Goal: Task Accomplishment & Management: Complete application form

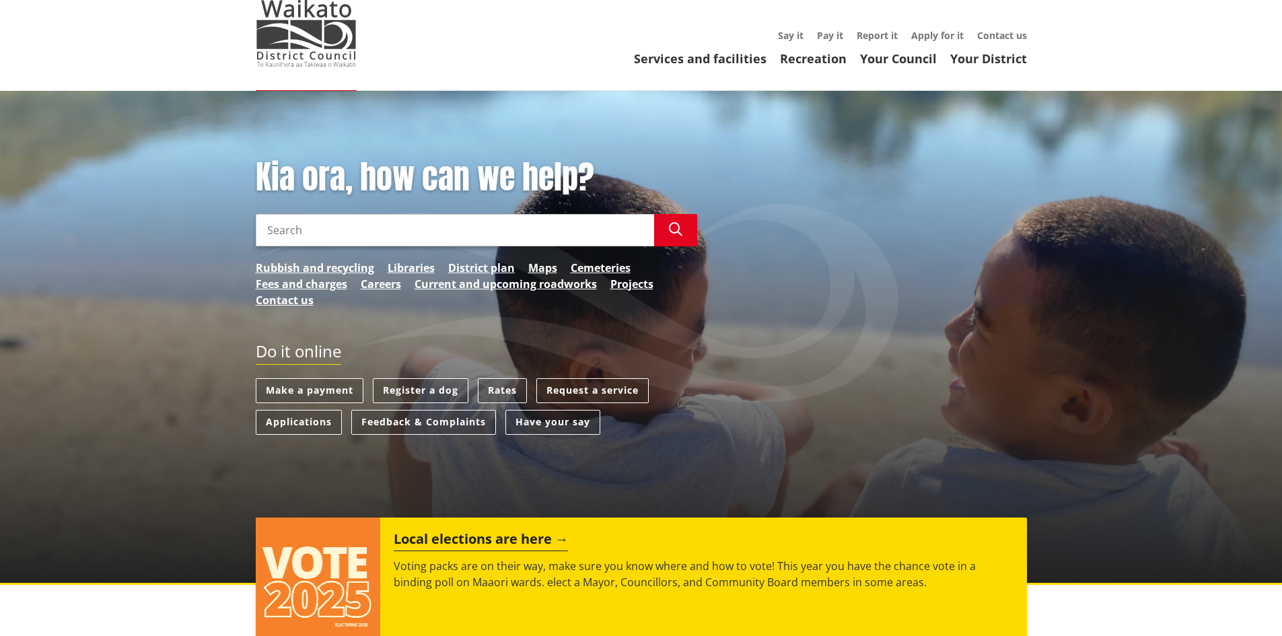
scroll to position [67, 0]
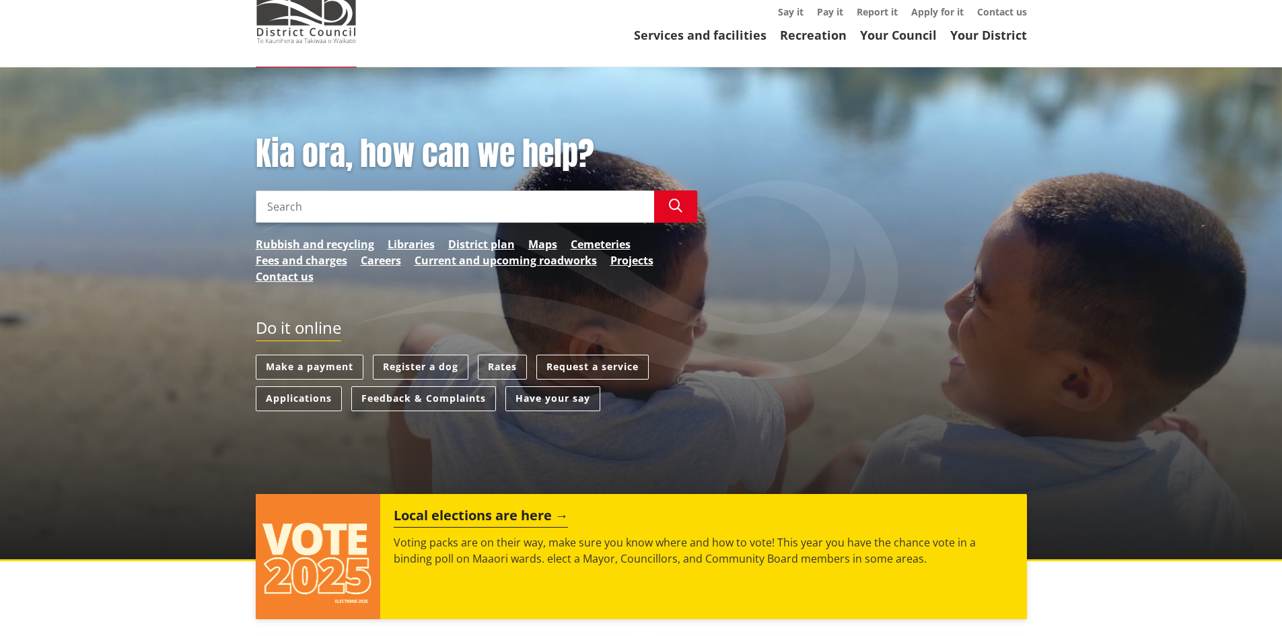
click at [304, 386] on ul "Make a payment Register a dog Rates Request a service Applications Feedback & C…" at bounding box center [477, 386] width 442 height 63
click at [309, 397] on link "Applications" at bounding box center [299, 398] width 86 height 25
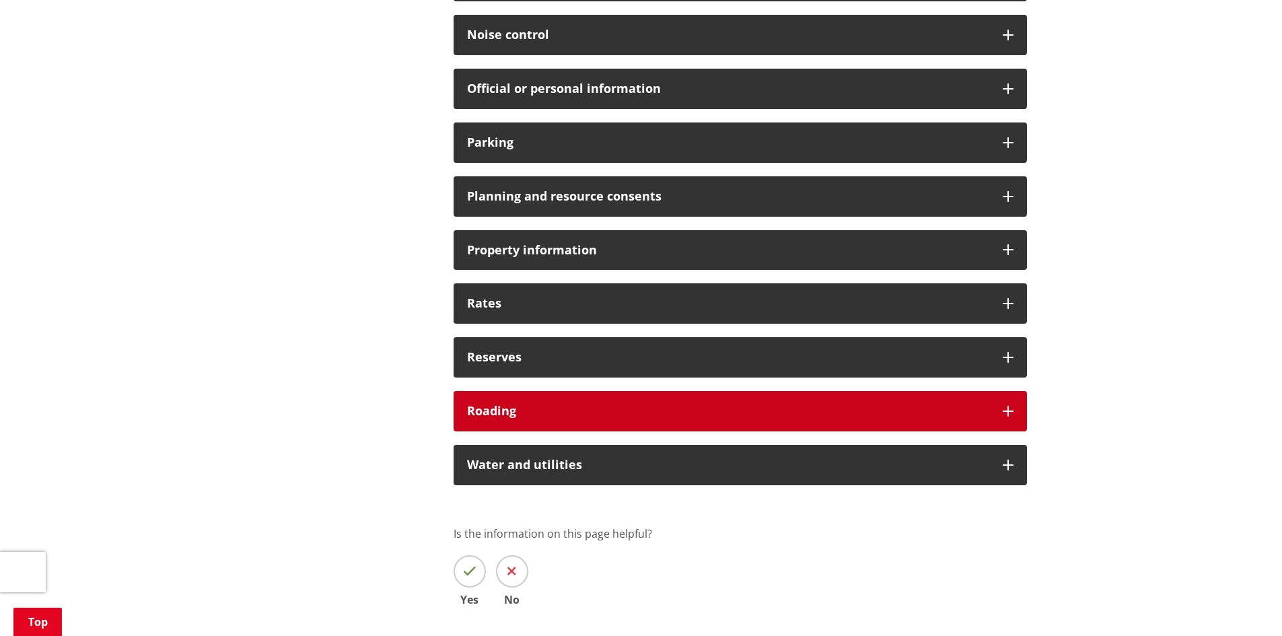
scroll to position [1010, 0]
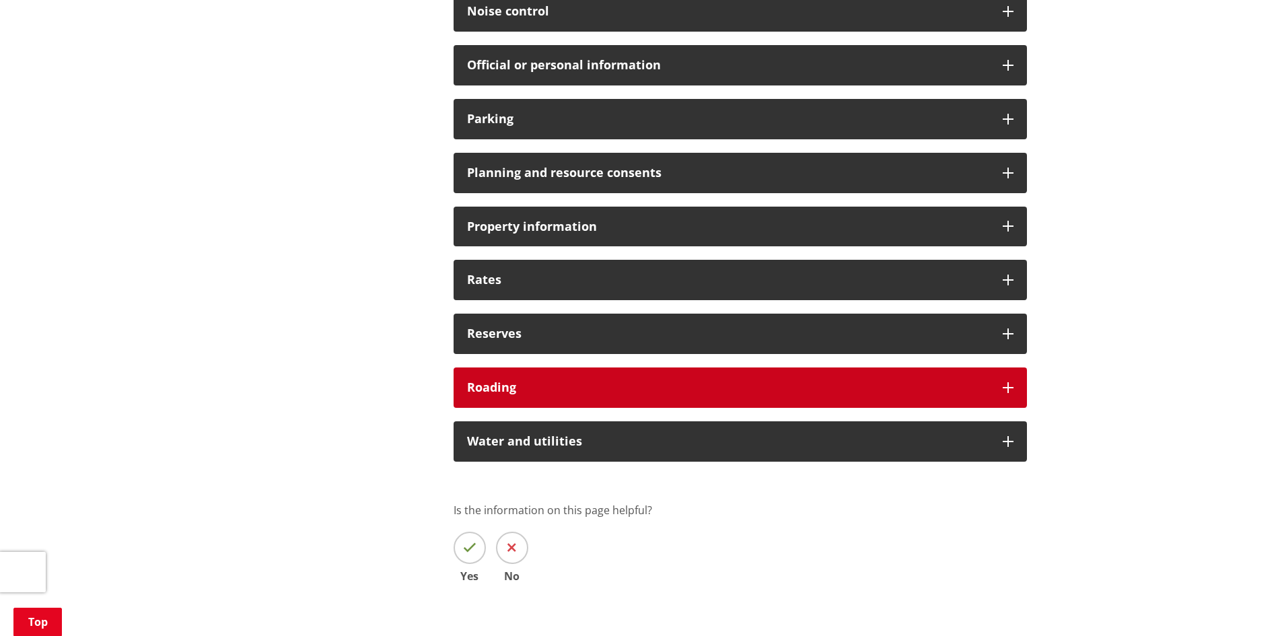
click at [1006, 386] on icon at bounding box center [1008, 387] width 11 height 11
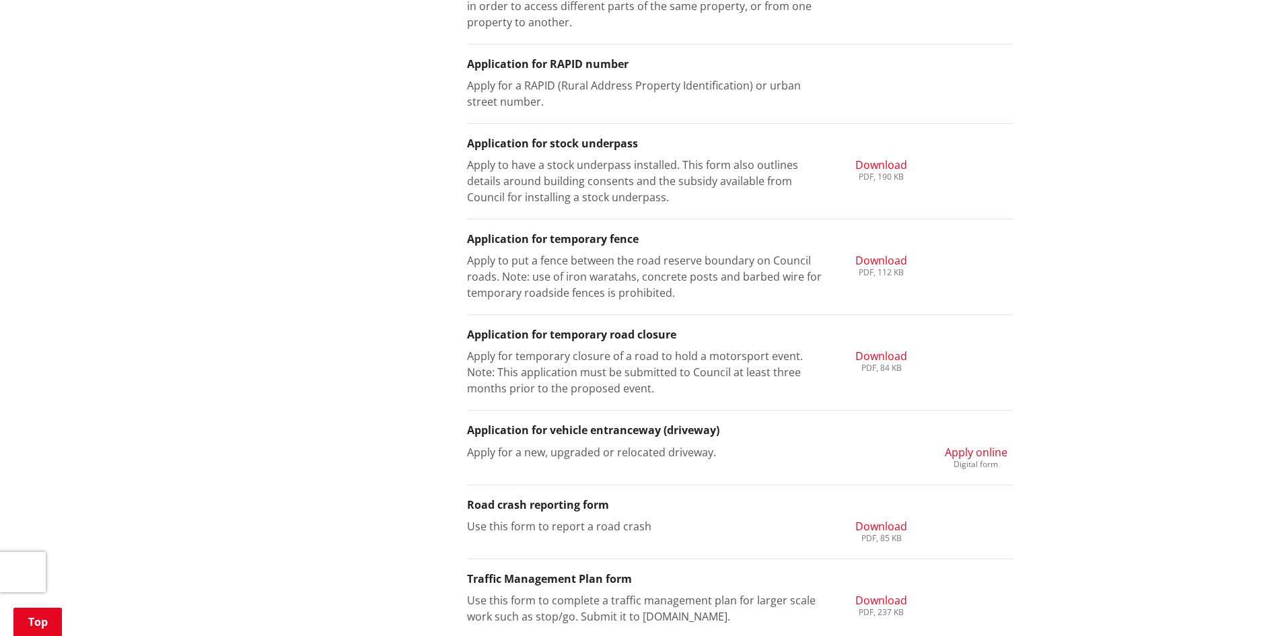
scroll to position [1818, 0]
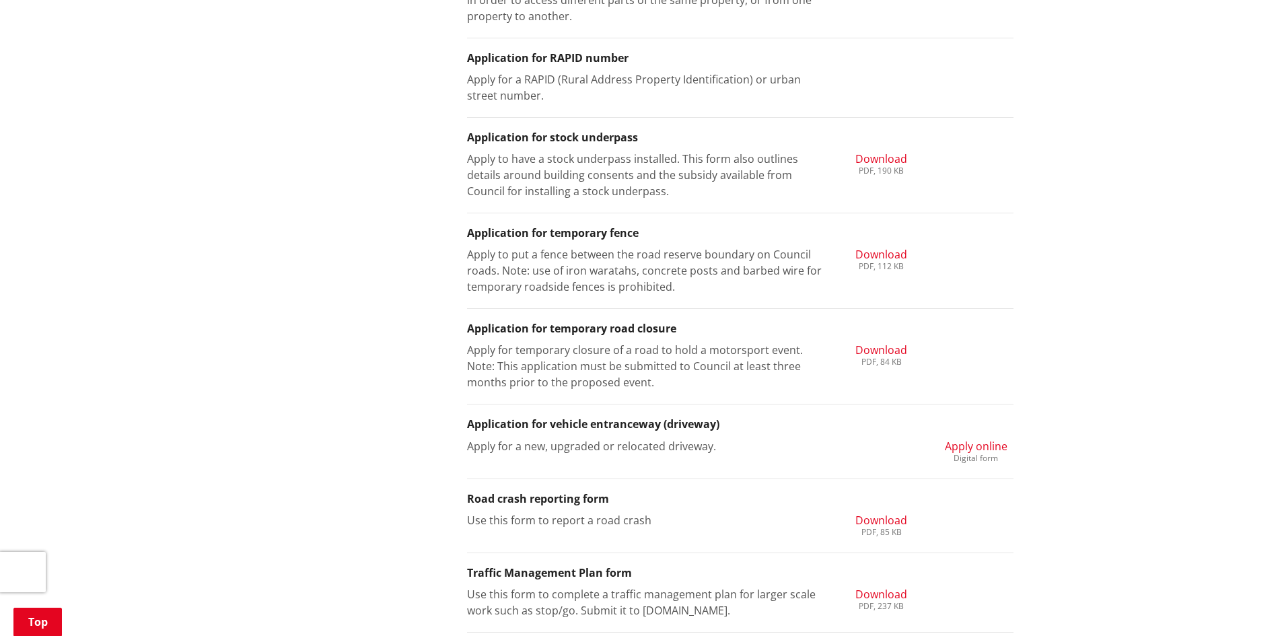
click at [977, 446] on span "Apply online" at bounding box center [976, 446] width 63 height 15
